Goal: Find contact information: Find contact information

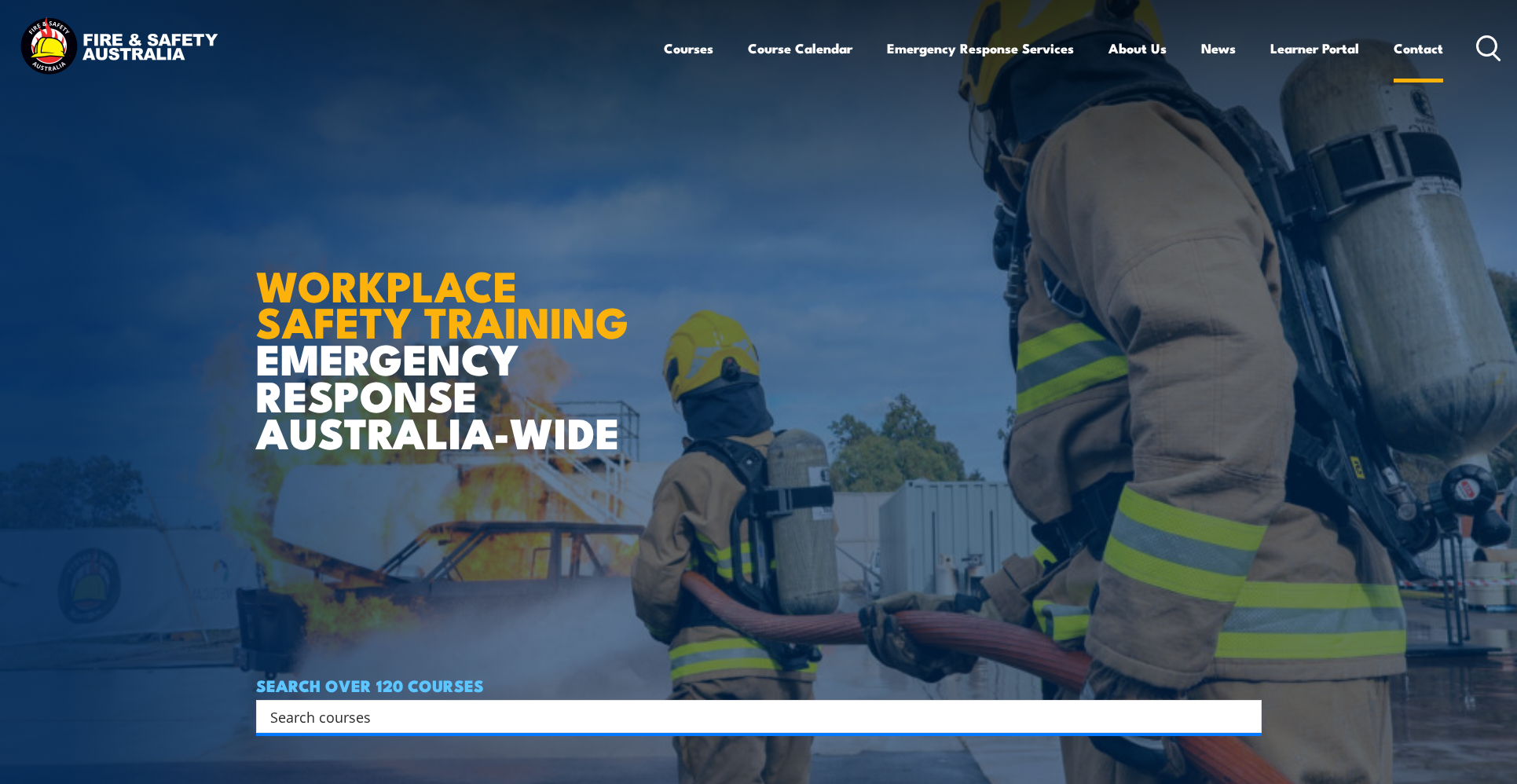
click at [1416, 44] on link "Contact" at bounding box center [1419, 48] width 50 height 42
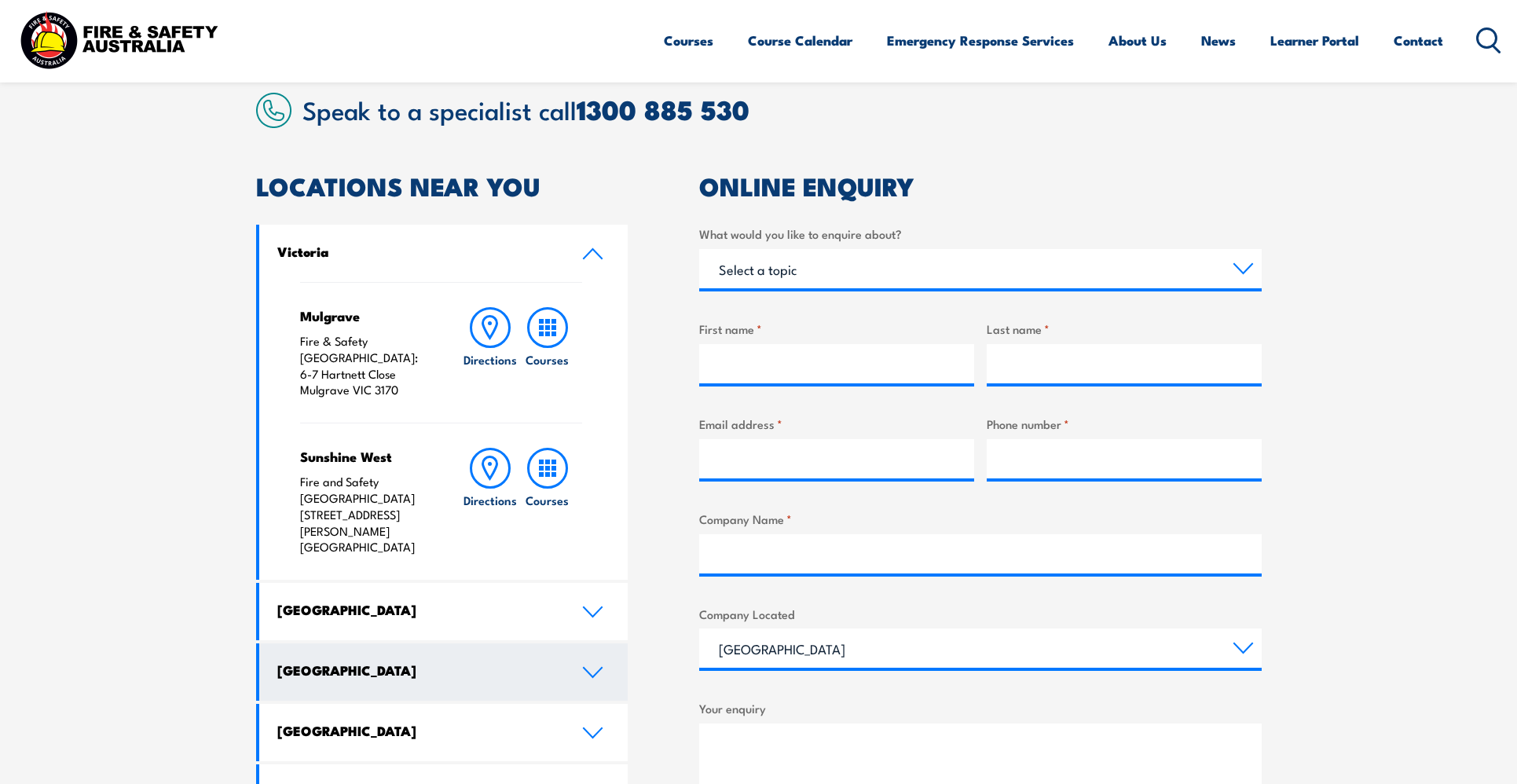
scroll to position [479, 0]
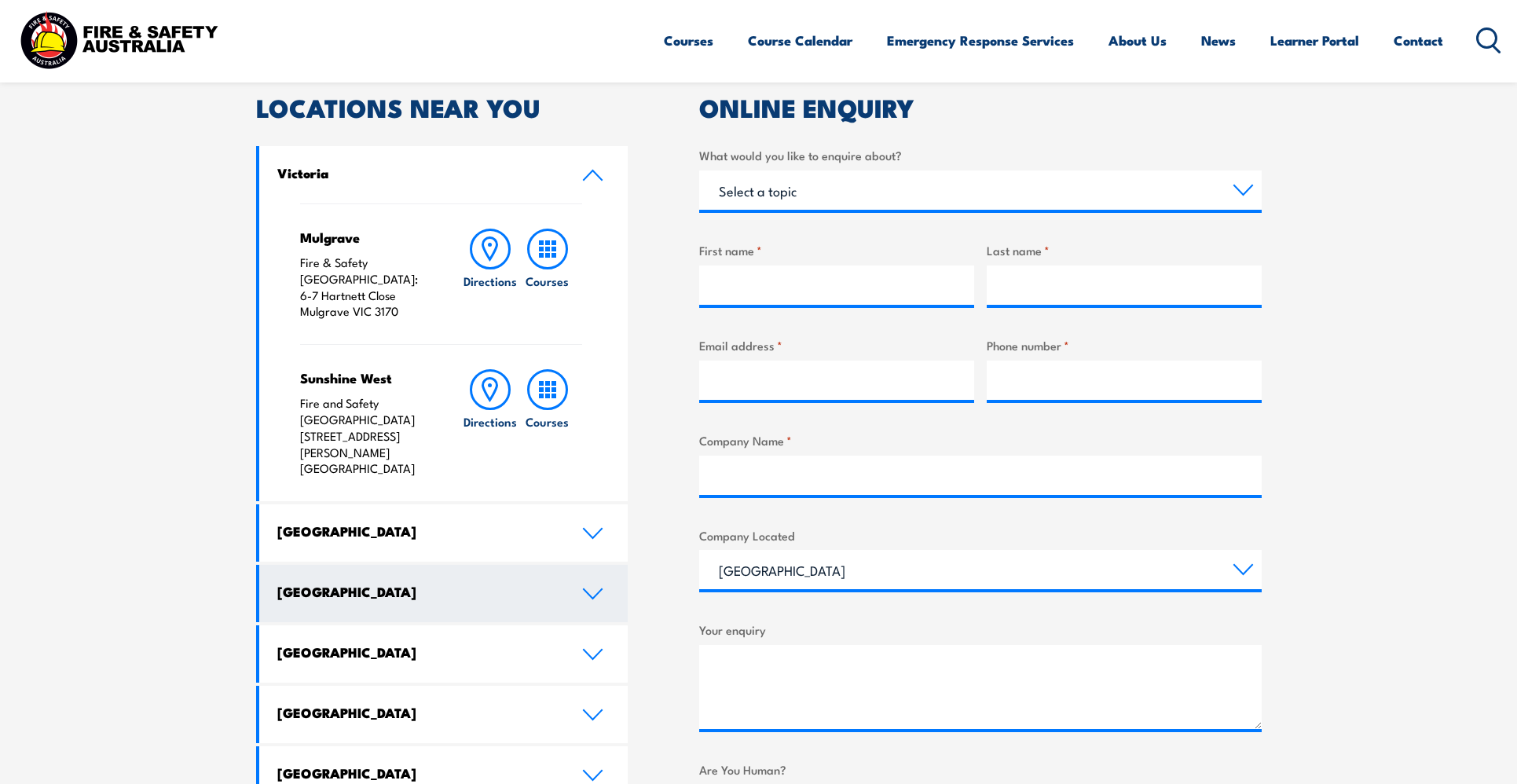
click at [605, 565] on link "[GEOGRAPHIC_DATA]" at bounding box center [443, 594] width 369 height 57
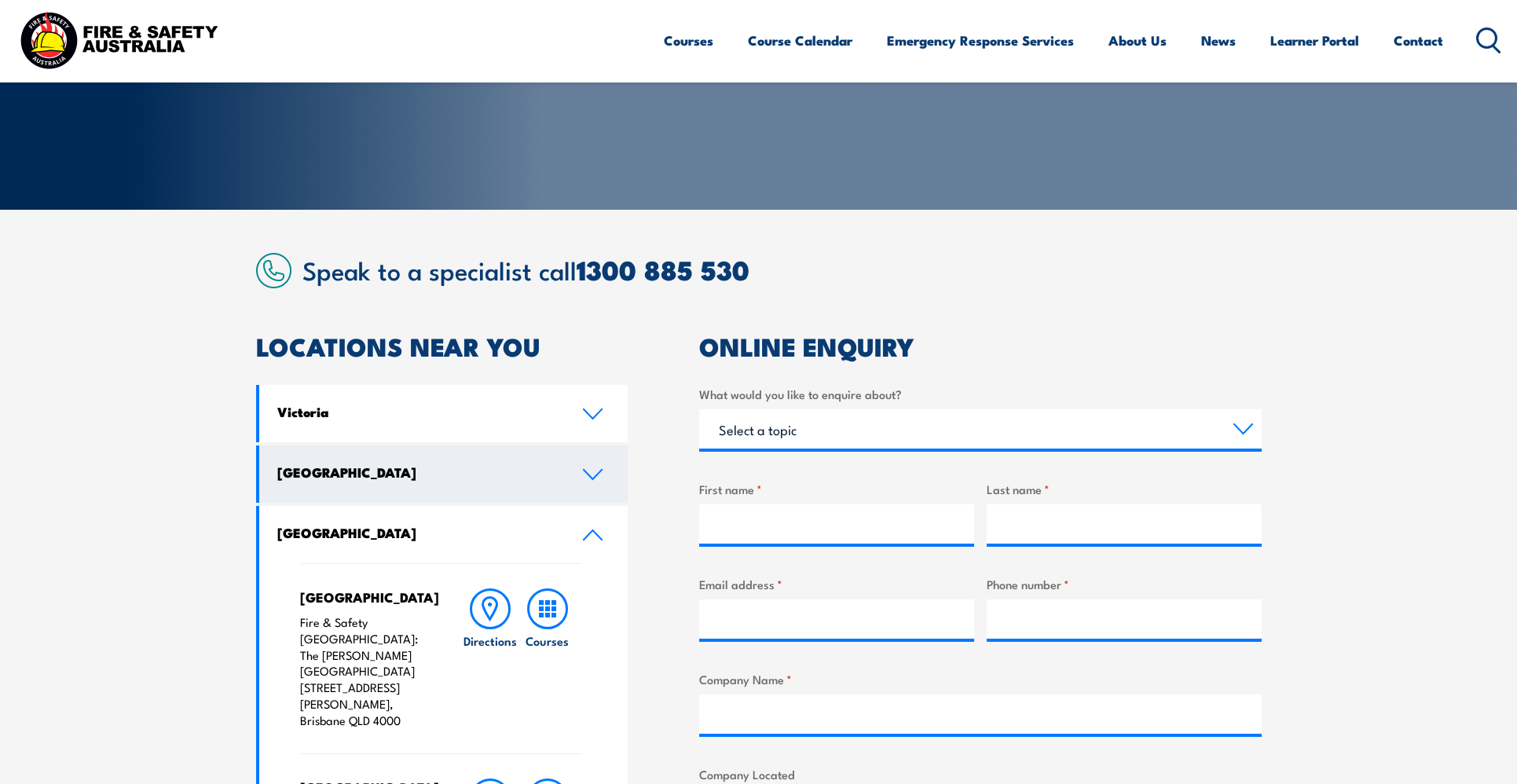
scroll to position [0, 0]
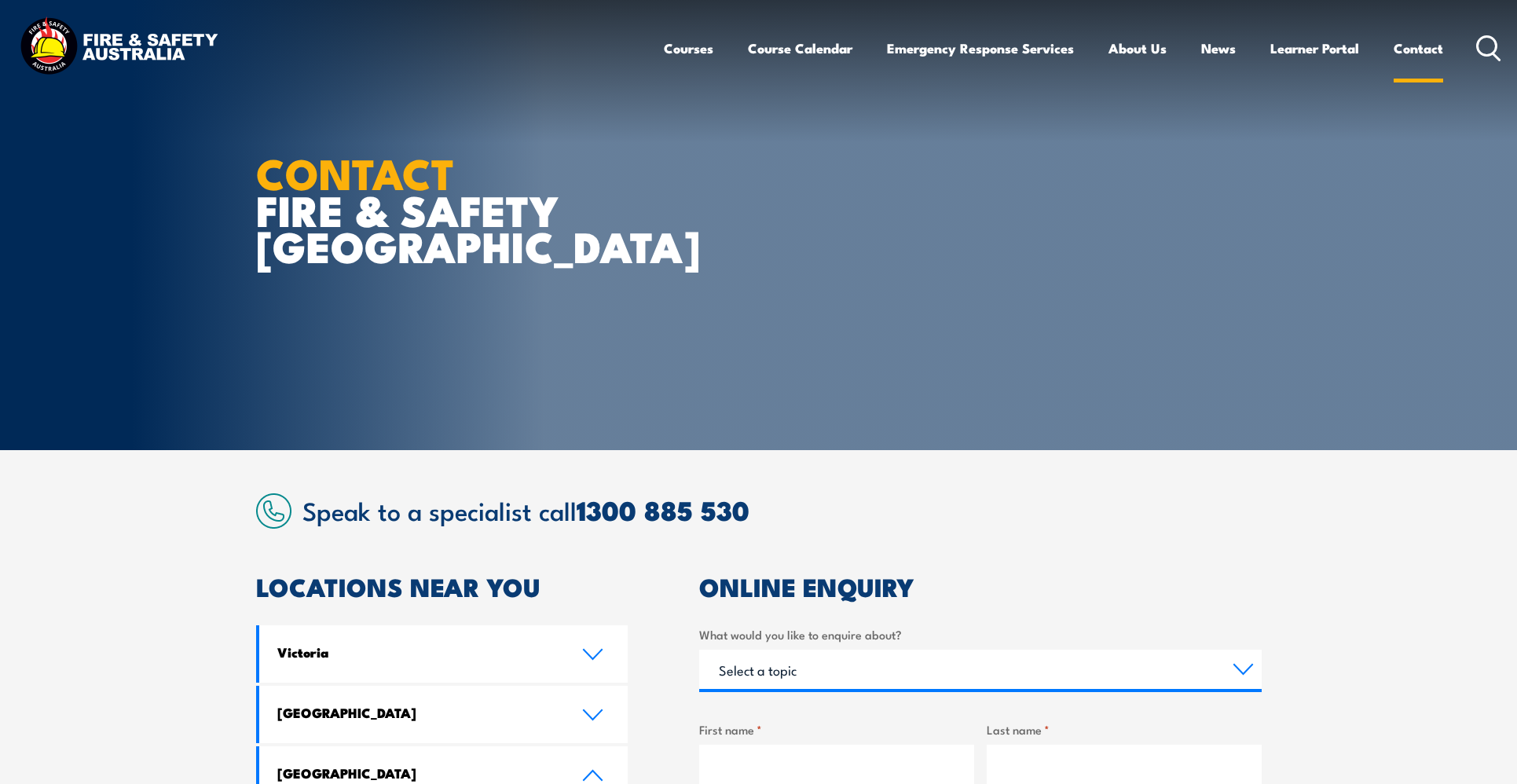
click at [1402, 41] on link "Contact" at bounding box center [1419, 48] width 50 height 42
